Goal: Contribute content: Add original content to the website for others to see

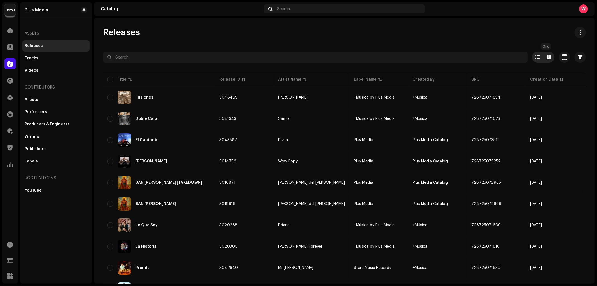
click at [543, 57] on div at bounding box center [548, 56] width 11 height 11
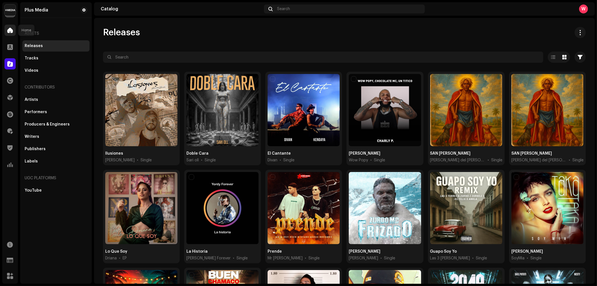
click at [10, 29] on span at bounding box center [10, 30] width 6 height 4
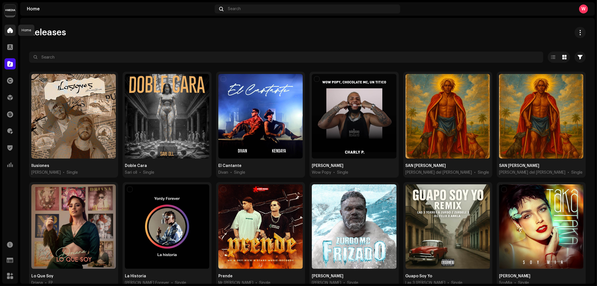
click at [9, 29] on span at bounding box center [10, 30] width 6 height 4
click at [10, 30] on span at bounding box center [10, 30] width 6 height 4
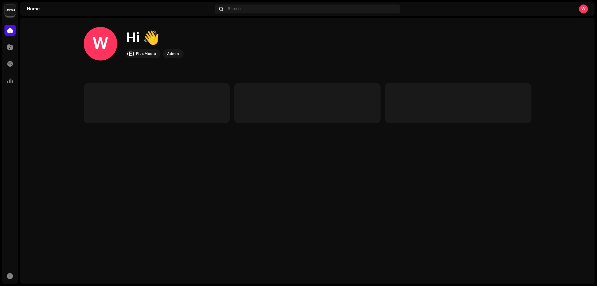
click at [8, 10] on img at bounding box center [9, 9] width 11 height 11
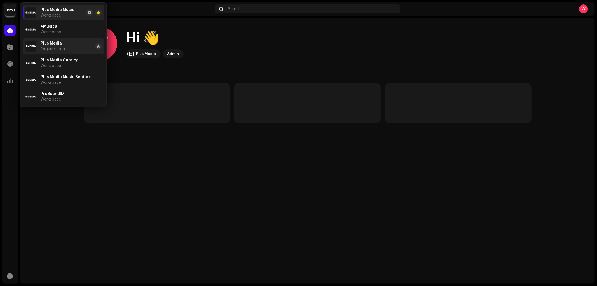
click at [62, 48] on span "Organization" at bounding box center [53, 49] width 24 height 4
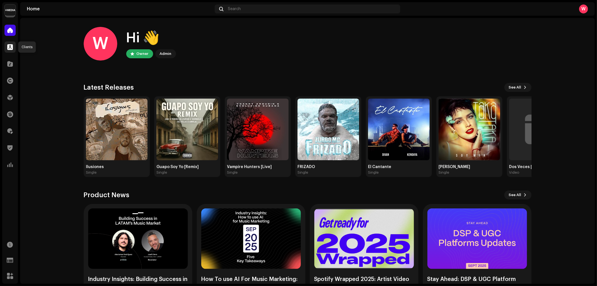
click at [10, 49] on span at bounding box center [10, 47] width 6 height 4
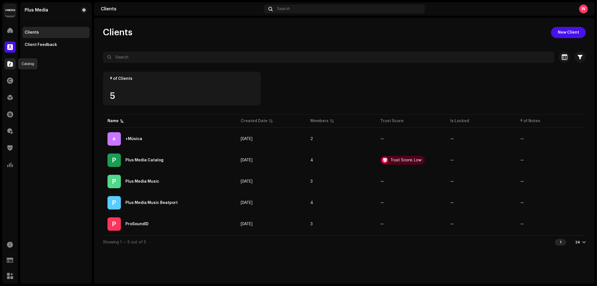
click at [9, 60] on div at bounding box center [9, 63] width 11 height 11
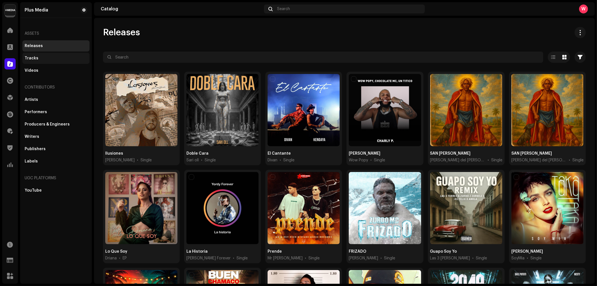
click at [43, 57] on div "Tracks" at bounding box center [56, 58] width 63 height 4
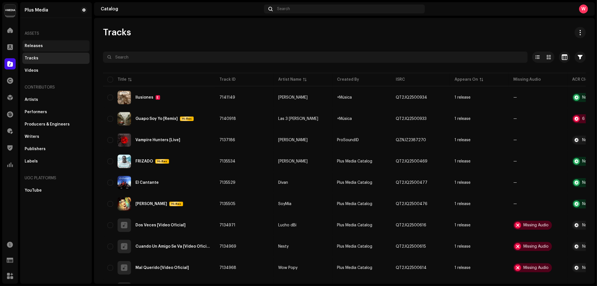
click at [46, 46] on div "Releases" at bounding box center [56, 46] width 63 height 4
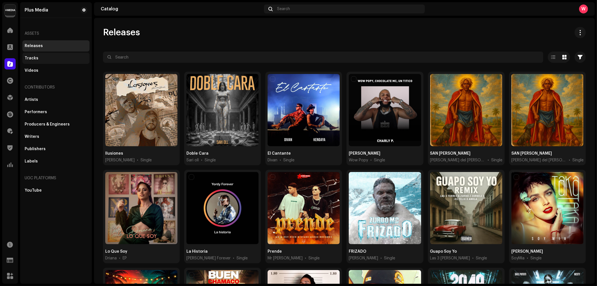
click at [50, 55] on div "Tracks" at bounding box center [55, 58] width 67 height 11
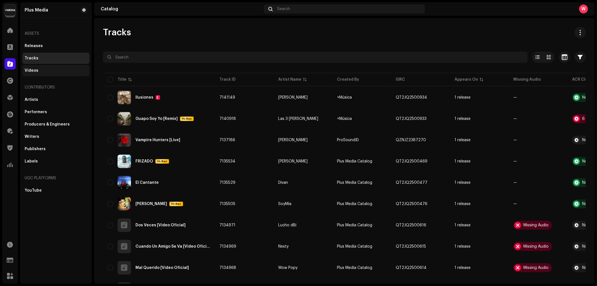
click at [43, 71] on div "Videos" at bounding box center [56, 70] width 63 height 4
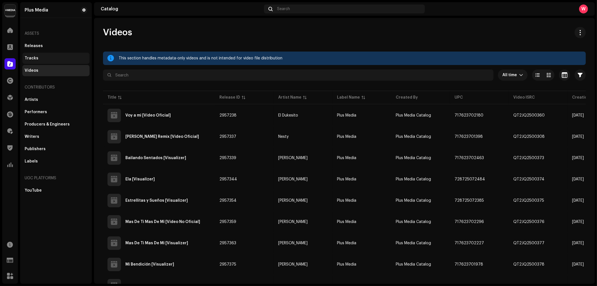
click at [49, 53] on div "Tracks" at bounding box center [55, 58] width 67 height 11
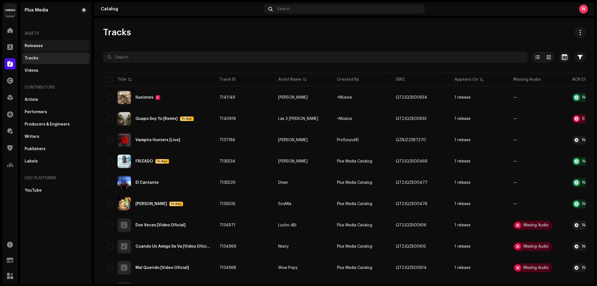
click at [50, 46] on div "Releases" at bounding box center [56, 46] width 63 height 4
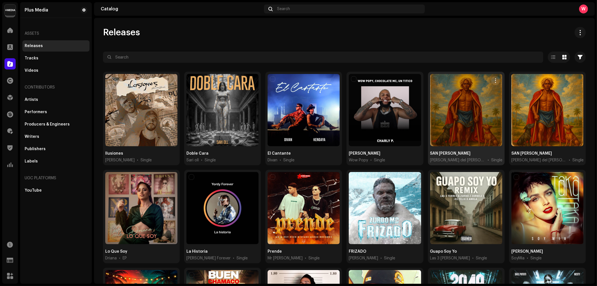
click at [478, 90] on div at bounding box center [466, 110] width 72 height 72
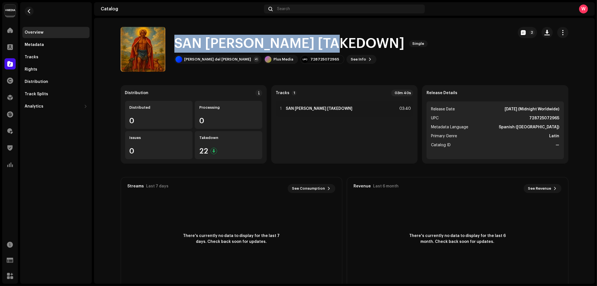
drag, startPoint x: 346, startPoint y: 42, endPoint x: 172, endPoint y: 46, distance: 174.6
click at [172, 46] on div "SAN LÁZARO [TAKEDOWN] Single Joao del Monte +1 Plus Media 728725072965 See Info…" at bounding box center [315, 49] width 388 height 45
click at [26, 12] on button "button" at bounding box center [29, 11] width 9 height 9
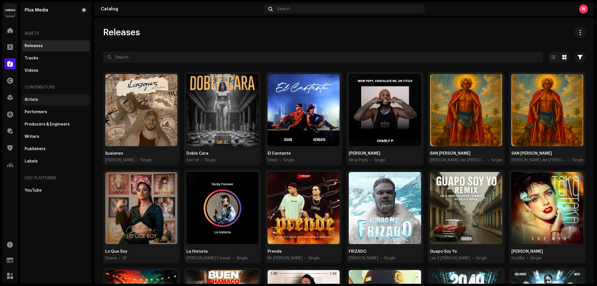
click at [48, 99] on div "Artists" at bounding box center [56, 99] width 63 height 4
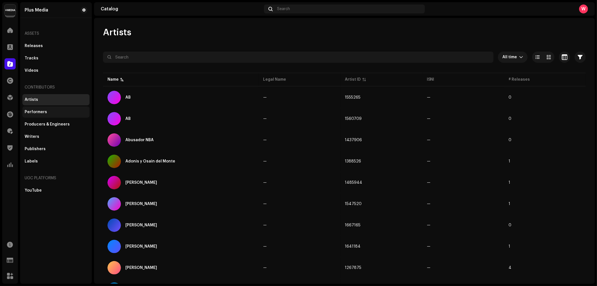
click at [55, 113] on div "Performers" at bounding box center [56, 112] width 63 height 4
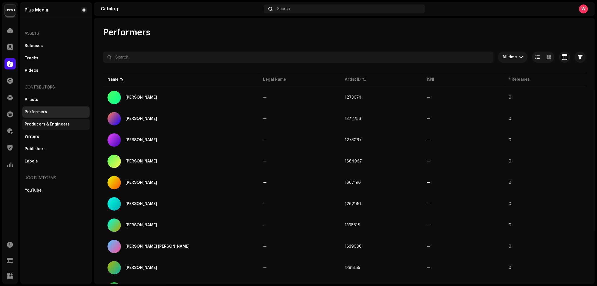
click at [64, 124] on div "Producers & Engineers" at bounding box center [47, 124] width 45 height 4
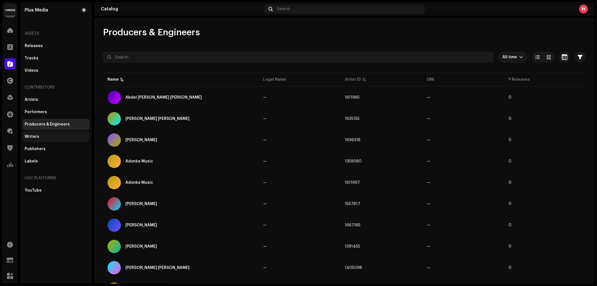
click at [49, 133] on div "Writers" at bounding box center [55, 136] width 67 height 11
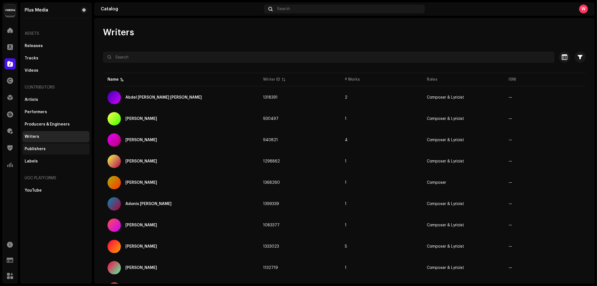
click at [66, 147] on div "Publishers" at bounding box center [56, 149] width 63 height 4
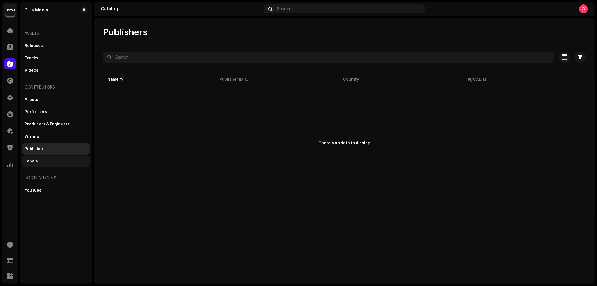
click at [56, 163] on div "Labels" at bounding box center [56, 161] width 63 height 4
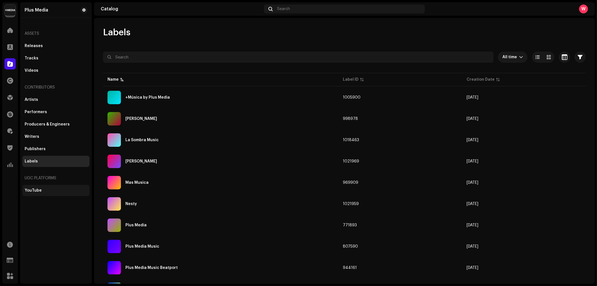
click at [51, 186] on div "YouTube" at bounding box center [55, 190] width 67 height 11
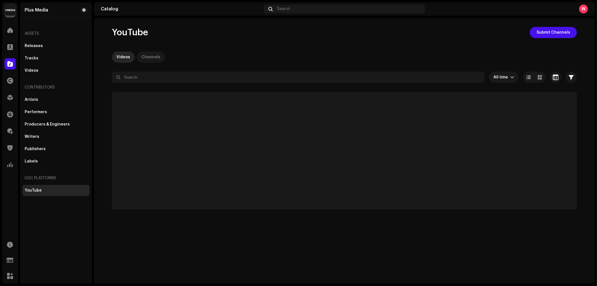
click at [156, 53] on div "Channels" at bounding box center [150, 56] width 19 height 11
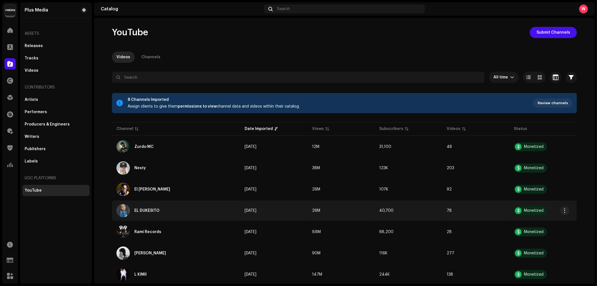
scroll to position [35, 0]
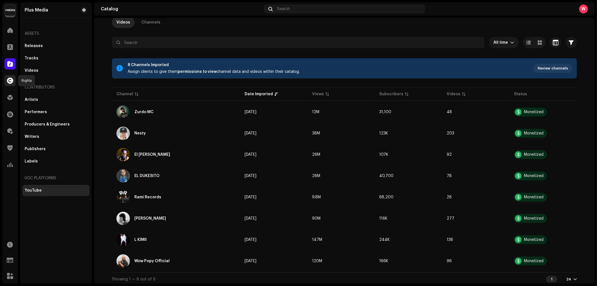
click at [8, 76] on div at bounding box center [9, 80] width 11 height 11
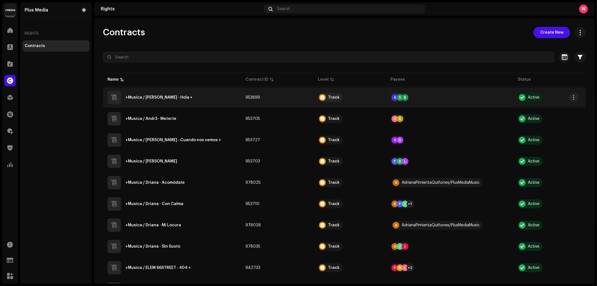
click at [209, 98] on div "+Musica / Aña Lery - Hola +" at bounding box center [171, 97] width 129 height 13
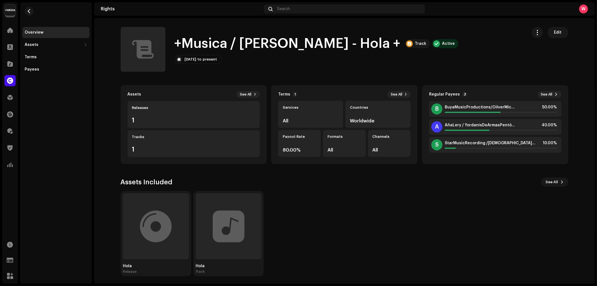
scroll to position [1, 0]
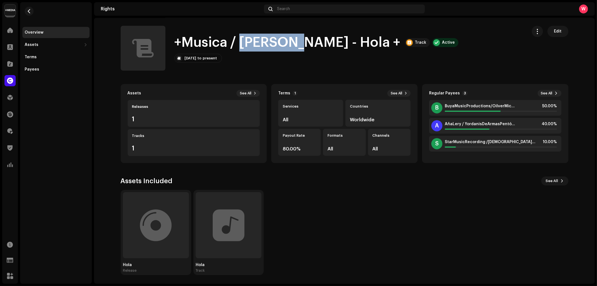
drag, startPoint x: 238, startPoint y: 43, endPoint x: 292, endPoint y: 45, distance: 53.8
click at [292, 45] on h1 "+Musica / Aña Lery - Hola +" at bounding box center [287, 43] width 226 height 18
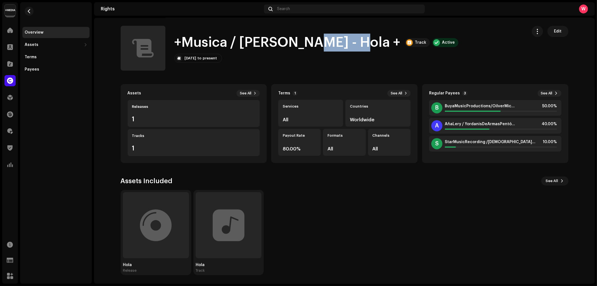
drag, startPoint x: 304, startPoint y: 44, endPoint x: 343, endPoint y: 45, distance: 38.9
click at [343, 45] on div "+Musica / Aña Lery - Hola + Track Active" at bounding box center [316, 43] width 284 height 18
click at [215, 68] on div "+Musica / Aña Lery - Hola + Track Active Apr 1, 2025 to present Edit" at bounding box center [322, 48] width 402 height 45
drag, startPoint x: 183, startPoint y: 58, endPoint x: 226, endPoint y: 58, distance: 43.1
click at [222, 58] on div "Apr 1, 2025 to present" at bounding box center [198, 58] width 48 height 9
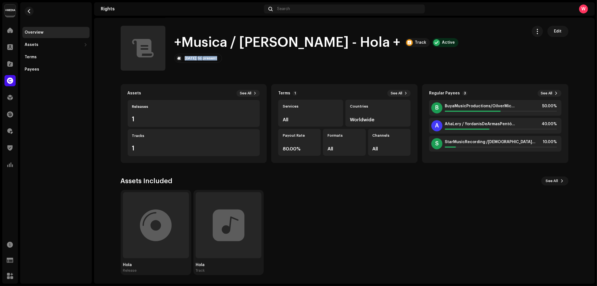
click at [301, 59] on div "Apr 1, 2025 to present Edit" at bounding box center [316, 58] width 284 height 9
drag, startPoint x: 116, startPoint y: 182, endPoint x: 184, endPoint y: 179, distance: 68.3
click at [184, 180] on div "Assets See All Releases 1 Tracks 1 Terms 1 See All Services All Countries World…" at bounding box center [345, 179] width 466 height 191
click at [206, 176] on div "Assets Included See All" at bounding box center [345, 180] width 448 height 9
drag, startPoint x: 281, startPoint y: 104, endPoint x: 317, endPoint y: 107, distance: 36.8
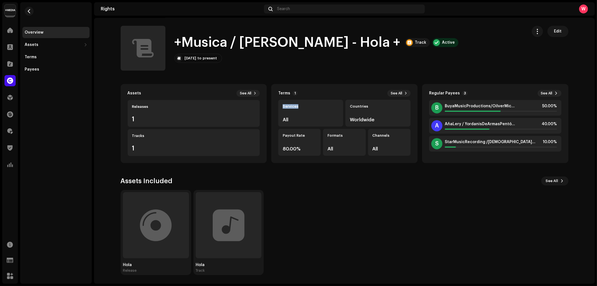
click at [304, 106] on div "Services All" at bounding box center [310, 113] width 65 height 27
click at [320, 106] on div "Services" at bounding box center [311, 106] width 56 height 4
drag, startPoint x: 281, startPoint y: 118, endPoint x: 299, endPoint y: 118, distance: 17.6
click at [299, 118] on div "All" at bounding box center [311, 119] width 56 height 5
click at [316, 117] on div "All" at bounding box center [311, 119] width 56 height 5
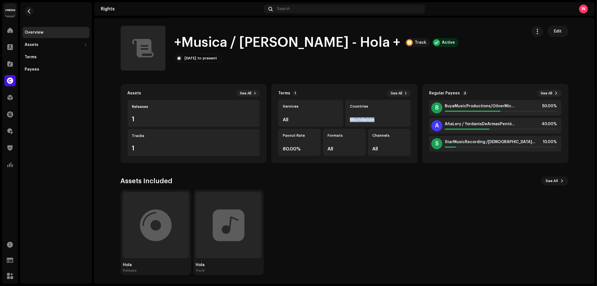
drag, startPoint x: 346, startPoint y: 118, endPoint x: 387, endPoint y: 119, distance: 40.9
click at [387, 119] on div "Countries Worldwide" at bounding box center [377, 113] width 65 height 27
click at [353, 105] on div "Countries" at bounding box center [378, 106] width 56 height 4
drag, startPoint x: 349, startPoint y: 118, endPoint x: 391, endPoint y: 119, distance: 42.0
click at [386, 119] on div "Worldwide" at bounding box center [378, 119] width 56 height 5
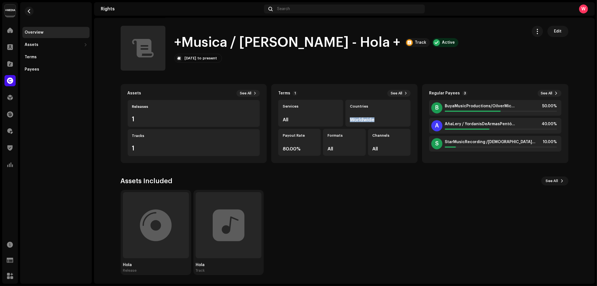
click at [393, 116] on div "Countries Worldwide" at bounding box center [377, 113] width 65 height 27
drag, startPoint x: 326, startPoint y: 135, endPoint x: 345, endPoint y: 135, distance: 18.8
click at [345, 135] on div "Formats" at bounding box center [344, 135] width 34 height 4
click at [354, 133] on div "Formats" at bounding box center [344, 135] width 34 height 4
drag, startPoint x: 280, startPoint y: 133, endPoint x: 306, endPoint y: 133, distance: 25.5
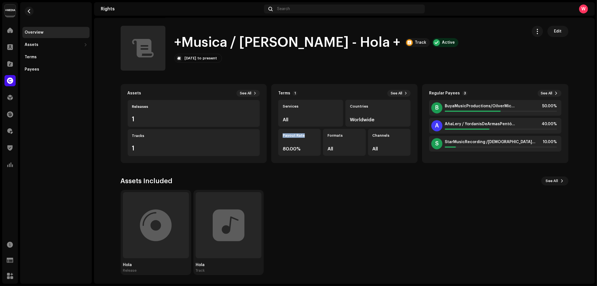
click at [306, 133] on div "Payout Rate 80.00%" at bounding box center [299, 142] width 43 height 27
drag, startPoint x: 277, startPoint y: 148, endPoint x: 304, endPoint y: 149, distance: 26.3
click at [304, 149] on div "Payout Rate 80.00%" at bounding box center [299, 142] width 43 height 27
click at [284, 147] on div "80.00%" at bounding box center [300, 148] width 34 height 5
drag, startPoint x: 281, startPoint y: 147, endPoint x: 304, endPoint y: 147, distance: 23.2
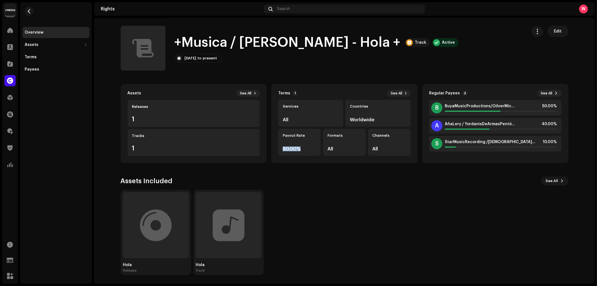
click at [304, 147] on div "80.00%" at bounding box center [300, 148] width 34 height 5
click at [302, 149] on div "80.00%" at bounding box center [300, 148] width 34 height 5
drag, startPoint x: 283, startPoint y: 147, endPoint x: 302, endPoint y: 148, distance: 18.8
click at [304, 148] on div "80.00%" at bounding box center [300, 148] width 34 height 5
drag, startPoint x: 281, startPoint y: 147, endPoint x: 310, endPoint y: 147, distance: 28.8
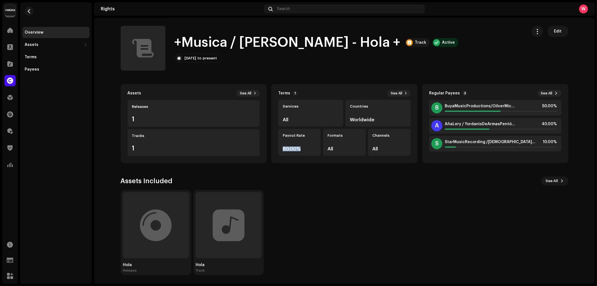
click at [310, 147] on div "80.00%" at bounding box center [300, 148] width 34 height 5
click at [276, 147] on div "Terms 1 See All Services All Countries Worldwide Payout Rate 80.00% Formats All…" at bounding box center [344, 123] width 146 height 79
click at [305, 147] on div "Payout Rate 80.00%" at bounding box center [299, 142] width 43 height 27
click at [299, 144] on div "Payout Rate 80.00%" at bounding box center [299, 142] width 43 height 27
drag, startPoint x: 283, startPoint y: 148, endPoint x: 309, endPoint y: 148, distance: 26.6
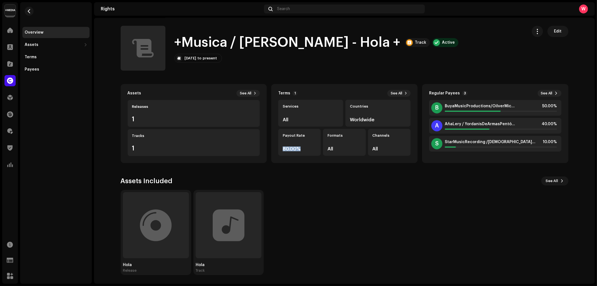
click at [309, 148] on div "80.00%" at bounding box center [300, 148] width 34 height 5
click at [30, 12] on span "button" at bounding box center [29, 11] width 4 height 4
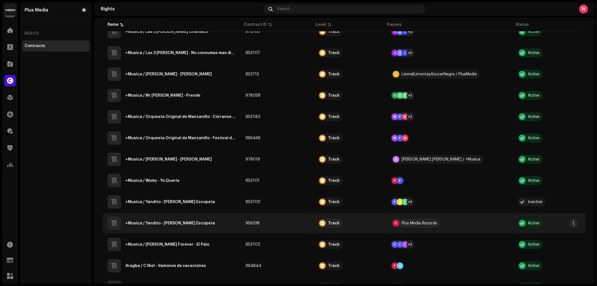
scroll to position [323, 0]
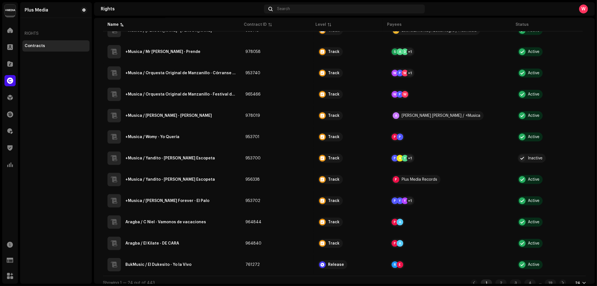
click at [481, 279] on div "1" at bounding box center [486, 282] width 11 height 7
click at [495, 279] on div "2" at bounding box center [500, 282] width 11 height 7
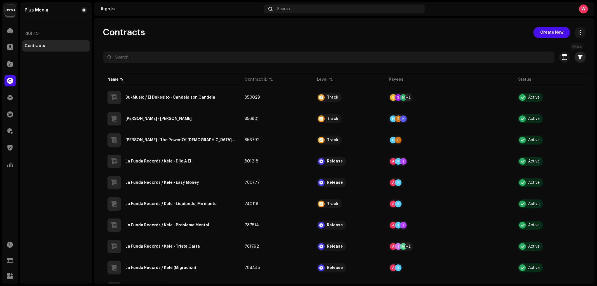
click at [578, 61] on button "button" at bounding box center [579, 56] width 11 height 11
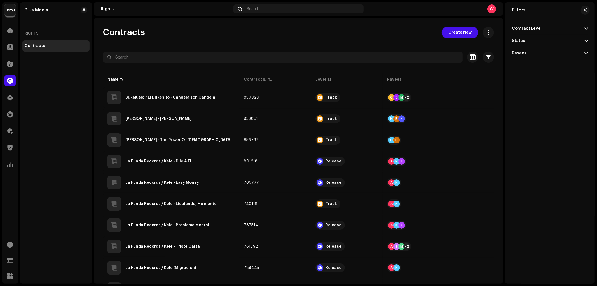
click at [525, 55] on p-accordion-header "Payees" at bounding box center [550, 53] width 76 height 12
click at [527, 54] on p-accordion-header "Payees" at bounding box center [550, 53] width 76 height 12
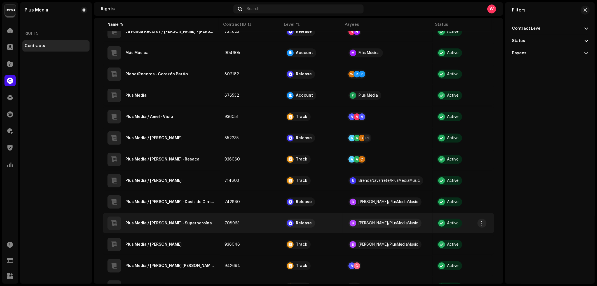
scroll to position [323, 0]
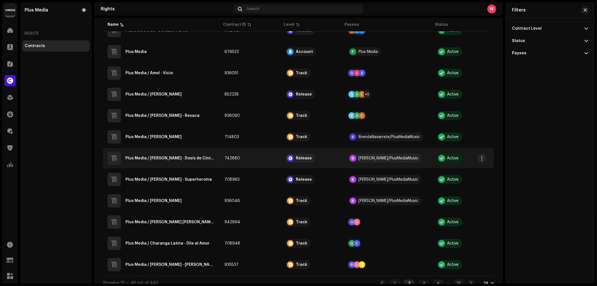
click at [332, 158] on re-a-table-contract-level "Release" at bounding box center [312, 158] width 52 height 9
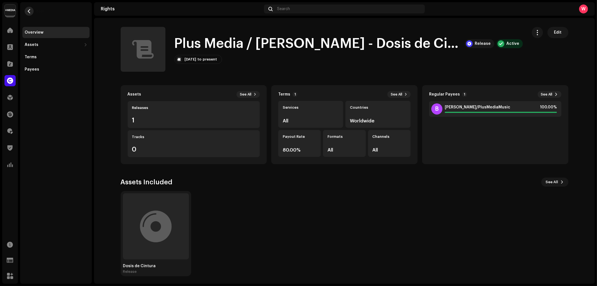
click at [29, 12] on span "button" at bounding box center [29, 11] width 4 height 4
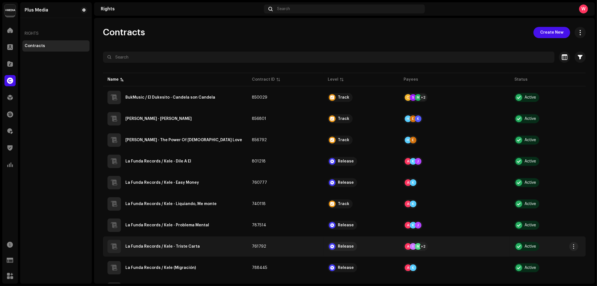
click at [390, 247] on re-a-table-contract-level "Release" at bounding box center [361, 246] width 67 height 9
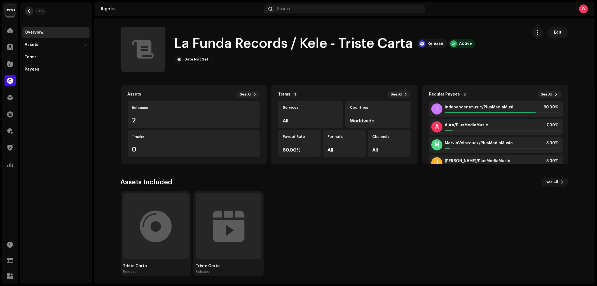
click at [27, 10] on span "button" at bounding box center [29, 11] width 4 height 4
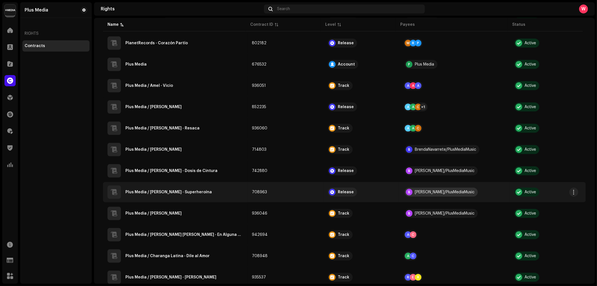
scroll to position [323, 0]
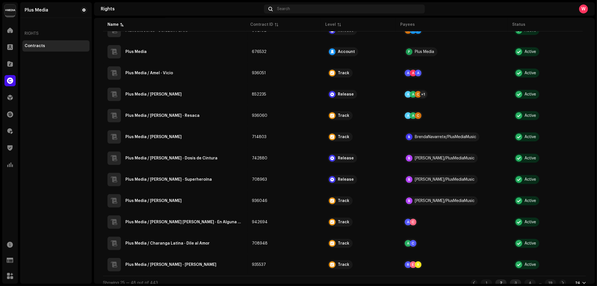
click at [510, 279] on div "3" at bounding box center [515, 282] width 11 height 7
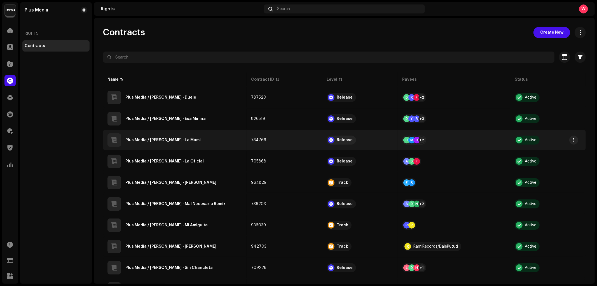
click at [384, 141] on re-a-table-contract-level "Release" at bounding box center [360, 139] width 67 height 9
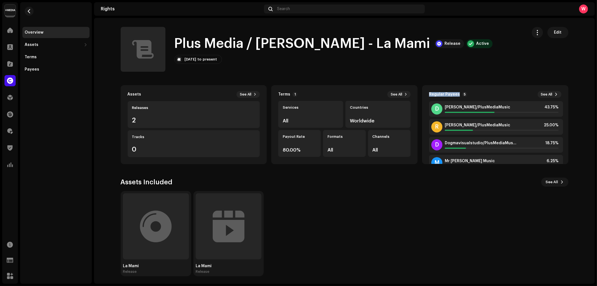
drag, startPoint x: 427, startPoint y: 93, endPoint x: 457, endPoint y: 93, distance: 30.2
click at [457, 93] on div "Regular Payees 5" at bounding box center [448, 94] width 38 height 5
click at [440, 96] on div "Regular Payees" at bounding box center [444, 94] width 31 height 4
drag, startPoint x: 427, startPoint y: 94, endPoint x: 458, endPoint y: 94, distance: 31.1
click at [458, 94] on div "Regular Payees 5" at bounding box center [448, 94] width 38 height 5
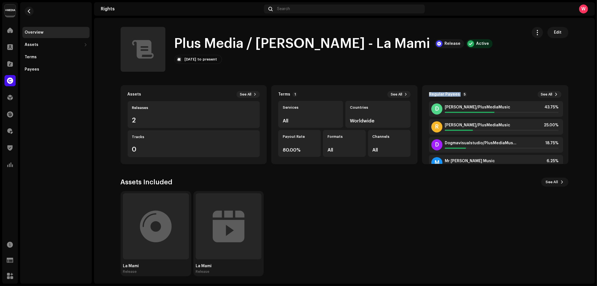
click at [450, 91] on div "Regular Payees 5 See All" at bounding box center [498, 94] width 138 height 7
click at [448, 93] on div "Regular Payees" at bounding box center [444, 94] width 31 height 4
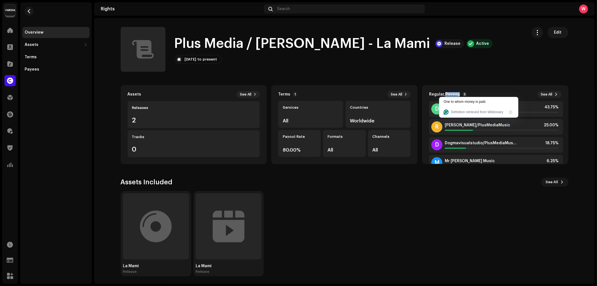
click at [453, 83] on rights-contracts-details-music-overview "Plus Media / Dale Pututi - La Mami Release Active Edit Plus Media / Dale Pututi…" at bounding box center [344, 151] width 501 height 267
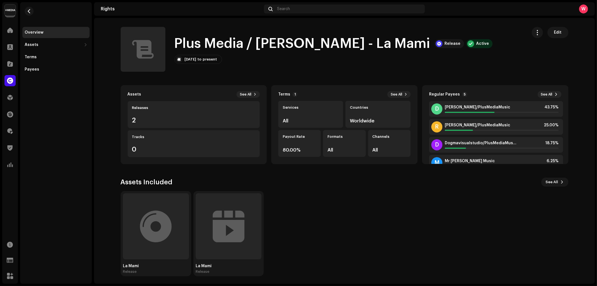
click at [451, 94] on div "Regular Payees" at bounding box center [444, 94] width 31 height 4
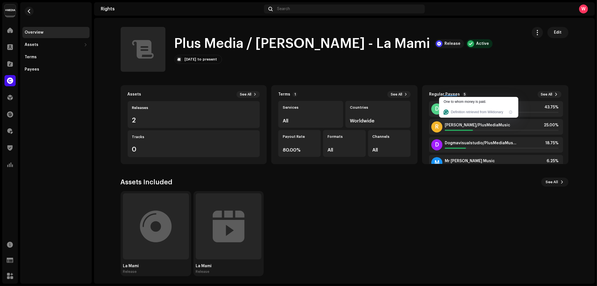
click at [459, 83] on rights-contracts-details-music-overview "Plus Media / Dale Pututi - La Mami Release Active Edit Plus Media / Dale Pututi…" at bounding box center [344, 151] width 501 height 267
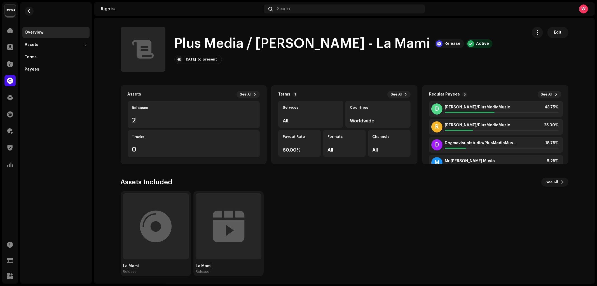
click at [449, 93] on div "Regular Payees" at bounding box center [444, 94] width 31 height 4
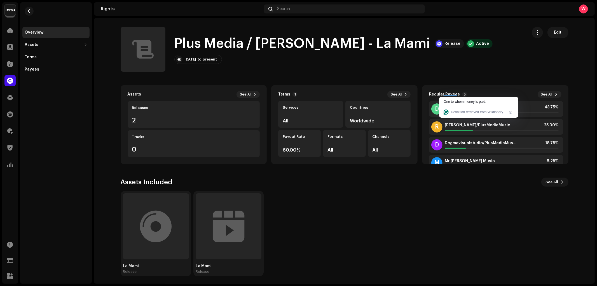
click at [494, 80] on rights-contracts-details-music-overview "Plus Media / Dale Pututi - La Mami Release Active Edit Plus Media / Dale Pututi…" at bounding box center [344, 151] width 501 height 267
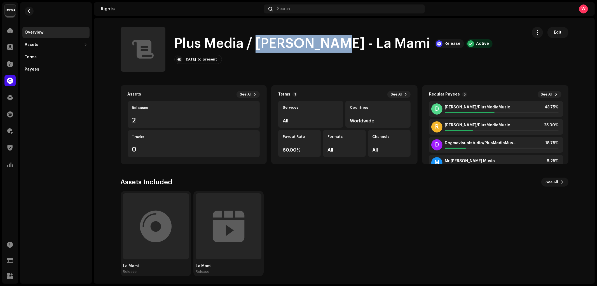
drag, startPoint x: 286, startPoint y: 43, endPoint x: 324, endPoint y: 43, distance: 38.1
click at [324, 43] on h1 "Plus Media / Dale Pututi - La Mami" at bounding box center [302, 44] width 256 height 18
click at [306, 45] on h1 "Plus Media / Dale Pututi - La Mami" at bounding box center [302, 44] width 256 height 18
drag, startPoint x: 250, startPoint y: 42, endPoint x: 317, endPoint y: 43, distance: 67.2
click at [317, 43] on h1 "Plus Media / Dale Pututi - La Mami" at bounding box center [302, 44] width 256 height 18
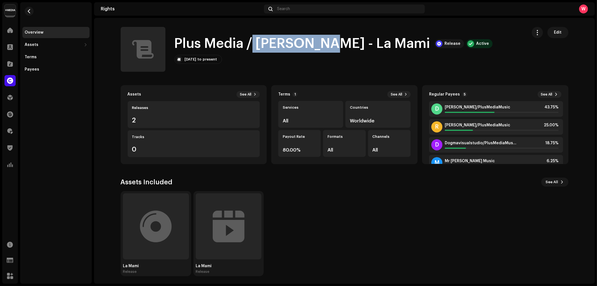
click at [318, 42] on h1 "Plus Media / Dale Pututi - La Mami" at bounding box center [302, 44] width 256 height 18
drag, startPoint x: 322, startPoint y: 41, endPoint x: 254, endPoint y: 38, distance: 68.1
click at [254, 38] on h1 "Plus Media / Dale Pututi - La Mami" at bounding box center [302, 44] width 256 height 18
click at [11, 80] on span at bounding box center [10, 80] width 6 height 4
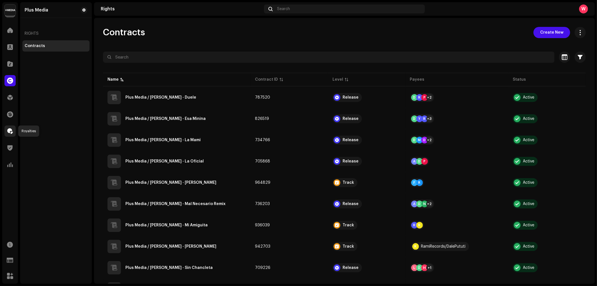
click at [10, 130] on span at bounding box center [10, 131] width 6 height 4
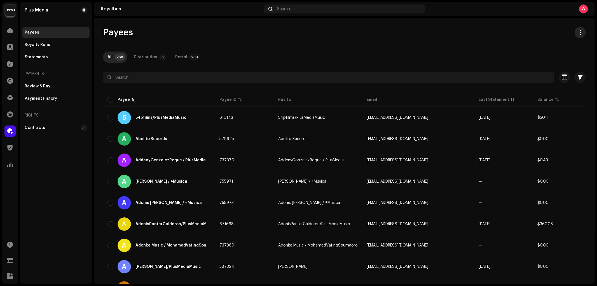
click at [578, 33] on span "button" at bounding box center [580, 32] width 5 height 4
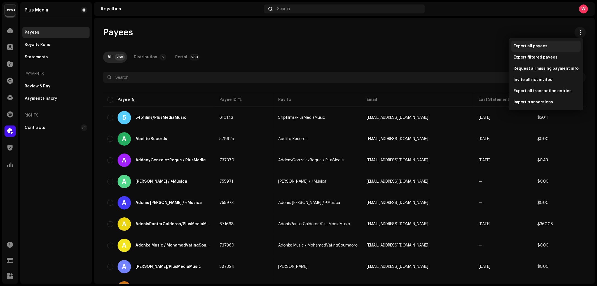
click at [533, 46] on span "Export all payees" at bounding box center [530, 46] width 34 height 4
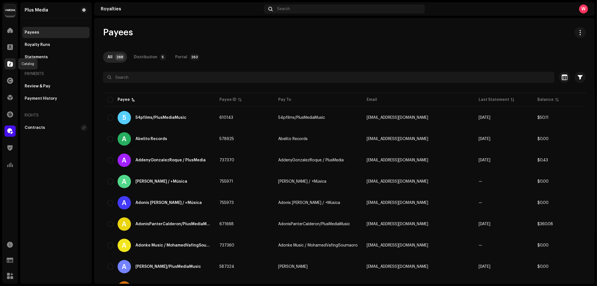
click at [11, 65] on span at bounding box center [10, 64] width 6 height 4
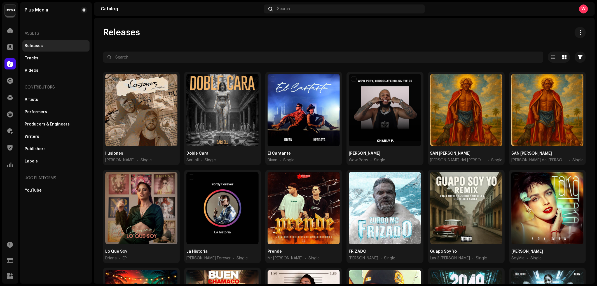
click at [8, 10] on img at bounding box center [9, 9] width 11 height 11
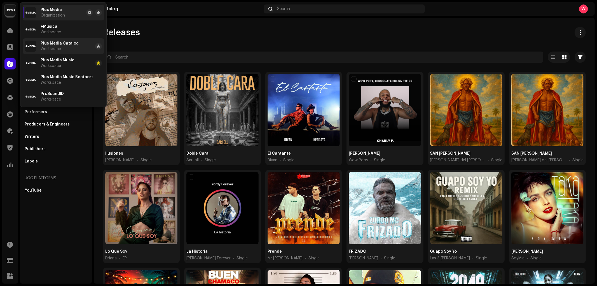
click at [61, 45] on span "Plus Media Catalog" at bounding box center [60, 43] width 38 height 4
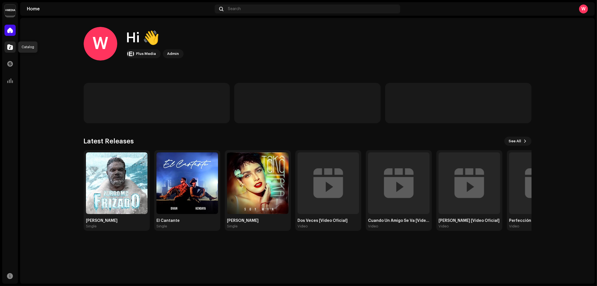
click at [9, 47] on span at bounding box center [10, 47] width 6 height 4
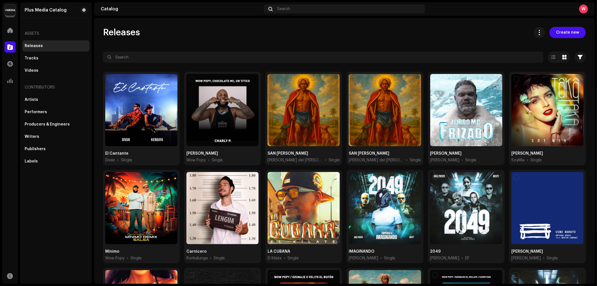
click at [565, 32] on span "Create new" at bounding box center [567, 32] width 23 height 11
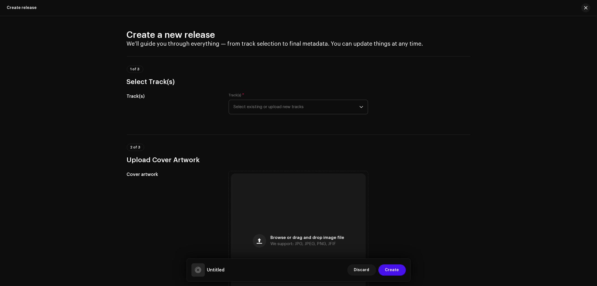
click at [303, 104] on span "Select existing or upload new tracks" at bounding box center [296, 107] width 126 height 14
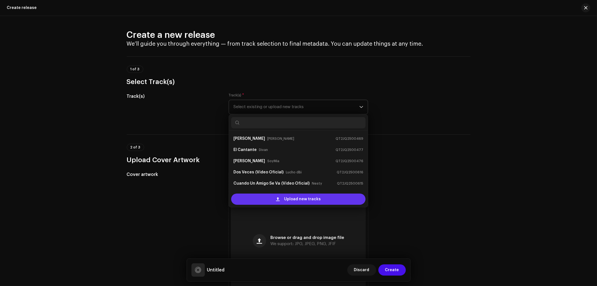
scroll to position [31, 0]
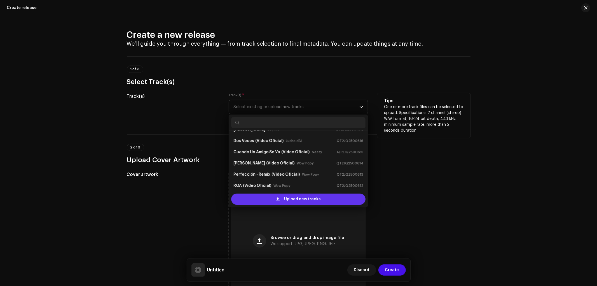
click at [274, 200] on div "Upload new tracks" at bounding box center [298, 198] width 134 height 11
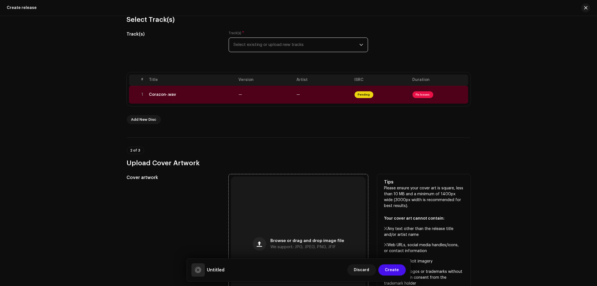
scroll to position [93, 0]
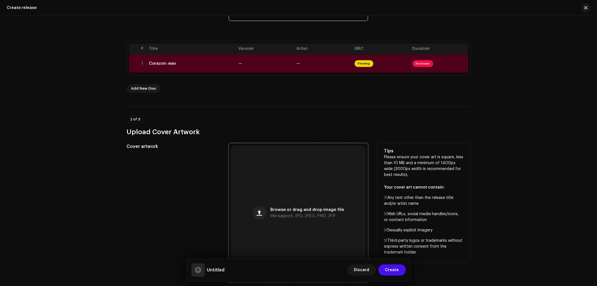
click at [283, 196] on div "Browse or drag and drop image file We support: JPG, JPEG, PNG, JFIF" at bounding box center [298, 212] width 135 height 135
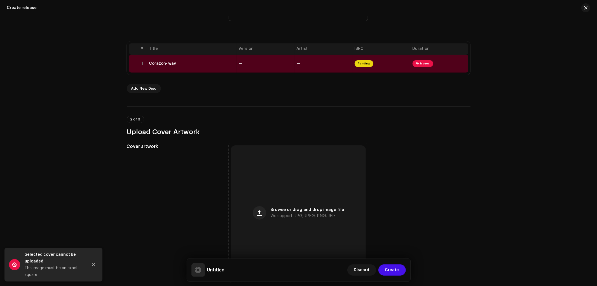
click at [96, 263] on button "Close" at bounding box center [93, 264] width 11 height 11
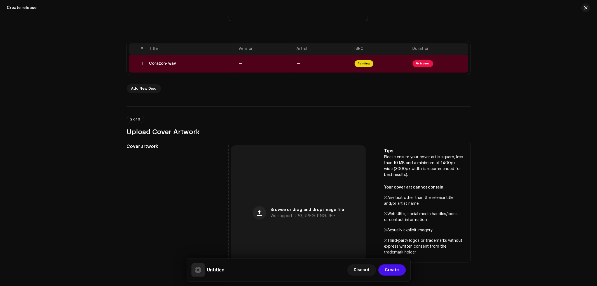
click at [178, 178] on div "Cover artwork" at bounding box center [173, 212] width 93 height 139
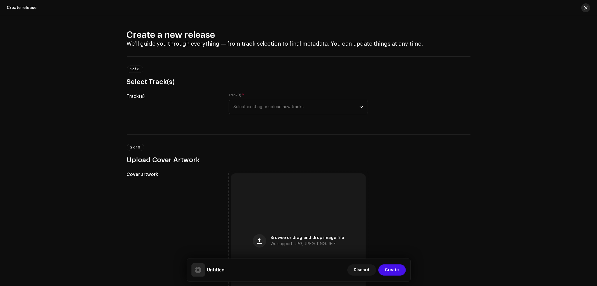
click at [584, 7] on span "button" at bounding box center [585, 8] width 3 height 4
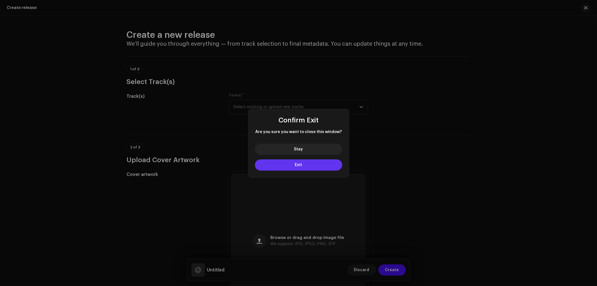
click at [309, 166] on button "Exit" at bounding box center [298, 164] width 87 height 11
